Goal: Communication & Community: Connect with others

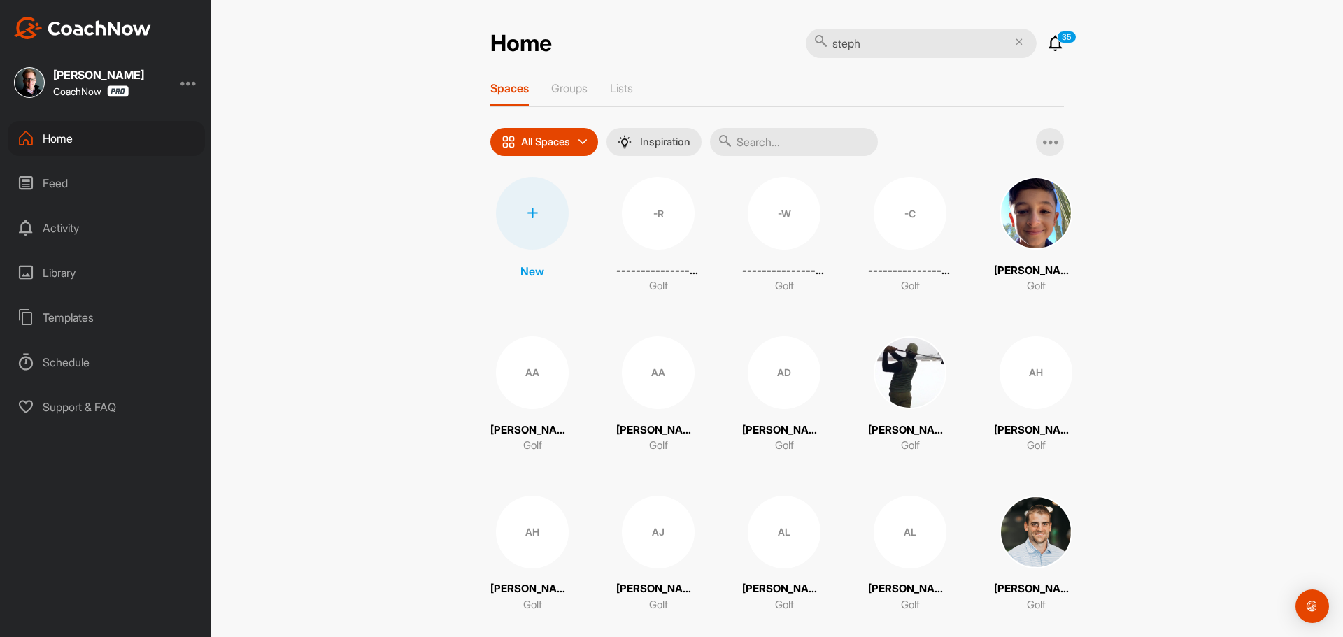
type input "stepha"
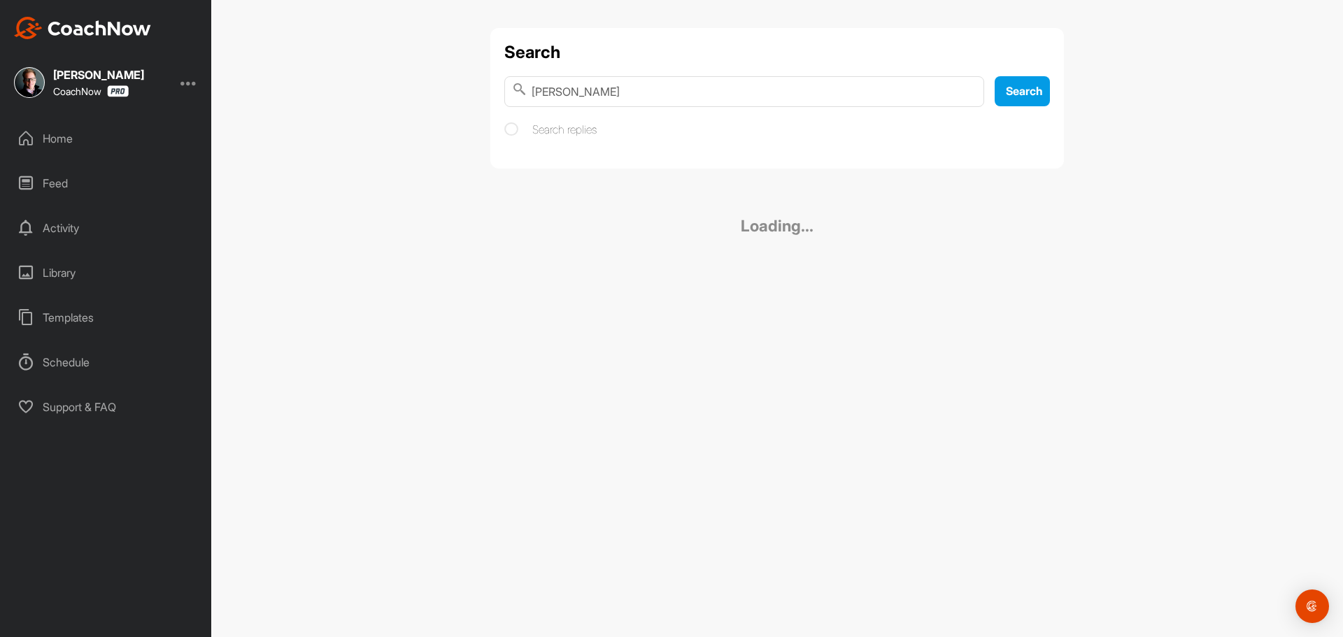
click at [597, 87] on input "[PERSON_NAME]" at bounding box center [744, 91] width 480 height 31
type input "[PERSON_NAME]"
drag, startPoint x: 627, startPoint y: 91, endPoint x: 339, endPoint y: 87, distance: 288.2
click at [345, 90] on div "Search [PERSON_NAME] Search Search replies Nothing found" at bounding box center [777, 318] width 1132 height 637
type input "[PERSON_NAME]"
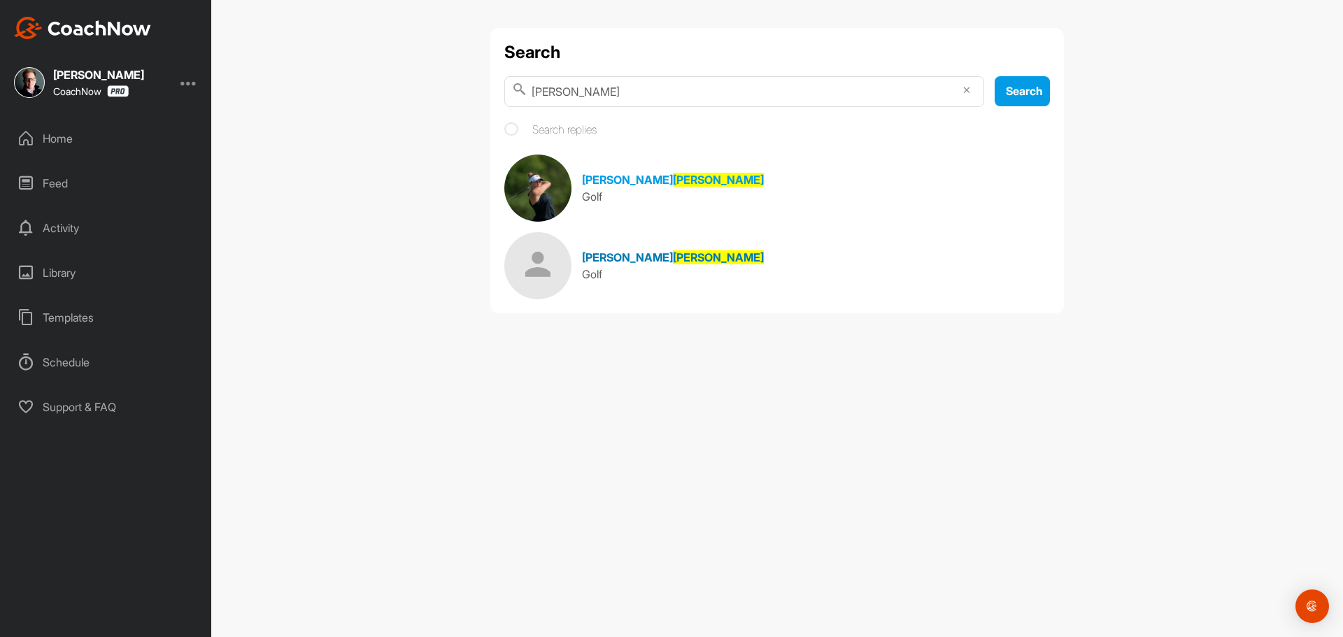
click at [602, 260] on span "[PERSON_NAME]" at bounding box center [627, 257] width 91 height 14
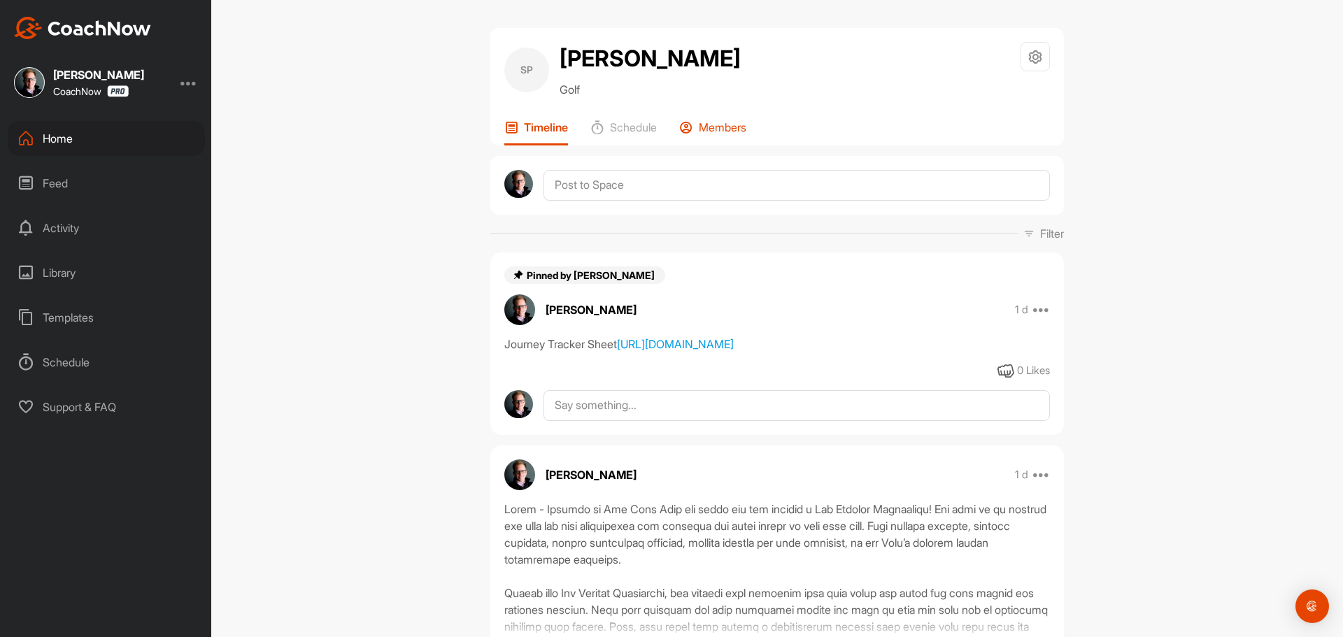
click at [737, 134] on div "Members" at bounding box center [712, 132] width 67 height 25
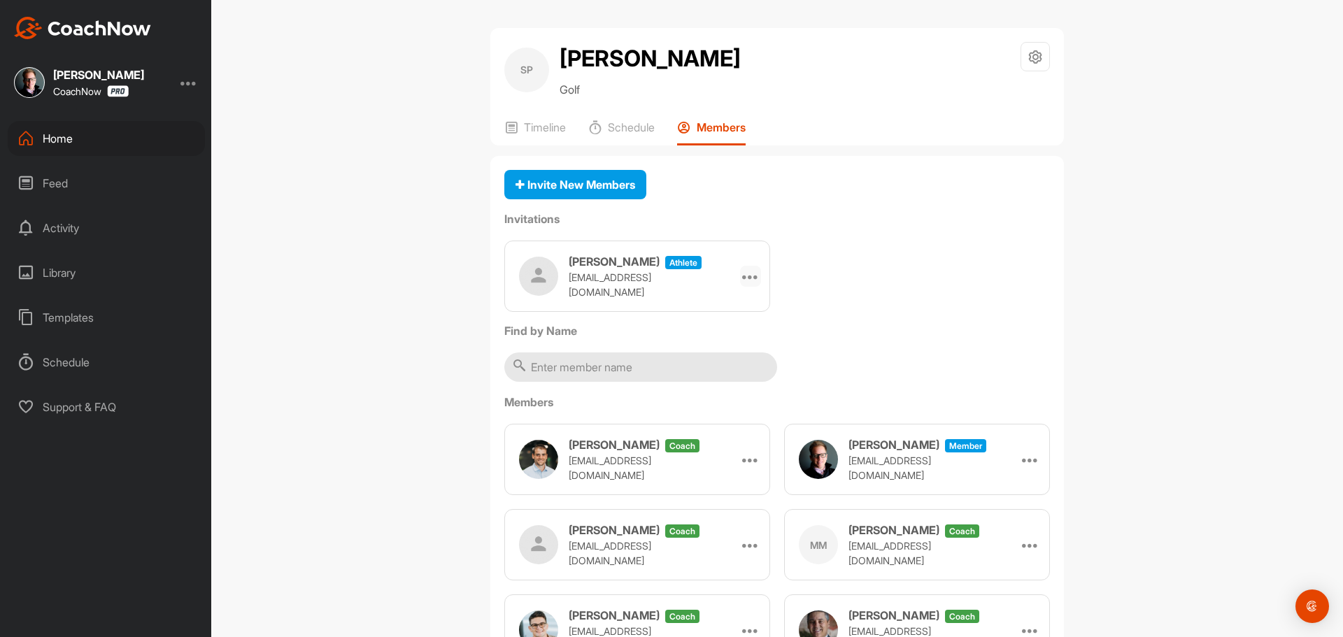
click at [755, 279] on icon at bounding box center [750, 276] width 17 height 17
click at [727, 360] on li "Re-send" at bounding box center [723, 360] width 75 height 44
drag, startPoint x: 986, startPoint y: 286, endPoint x: 987, endPoint y: 293, distance: 7.1
click at [984, 287] on div "[PERSON_NAME] athlete [EMAIL_ADDRESS][DOMAIN_NAME] Edit Re-send Copy Link" at bounding box center [777, 276] width 546 height 71
click at [995, 206] on div "Invite New Members Invitations [PERSON_NAME] athlete [EMAIL_ADDRESS][DOMAIN_NAM…" at bounding box center [777, 425] width 574 height 539
